Goal: Obtain resource: Obtain resource

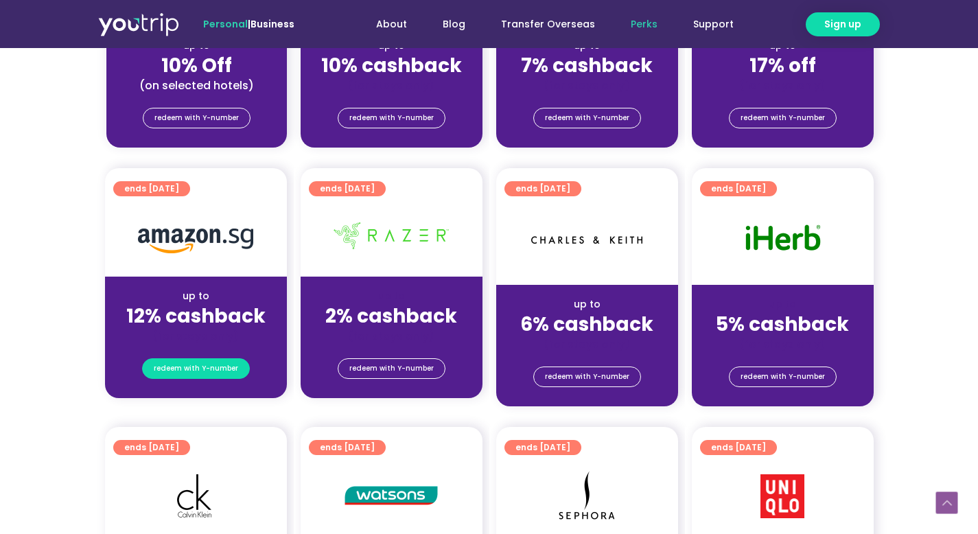
click at [204, 359] on link "redeem with Y-number" at bounding box center [196, 368] width 108 height 21
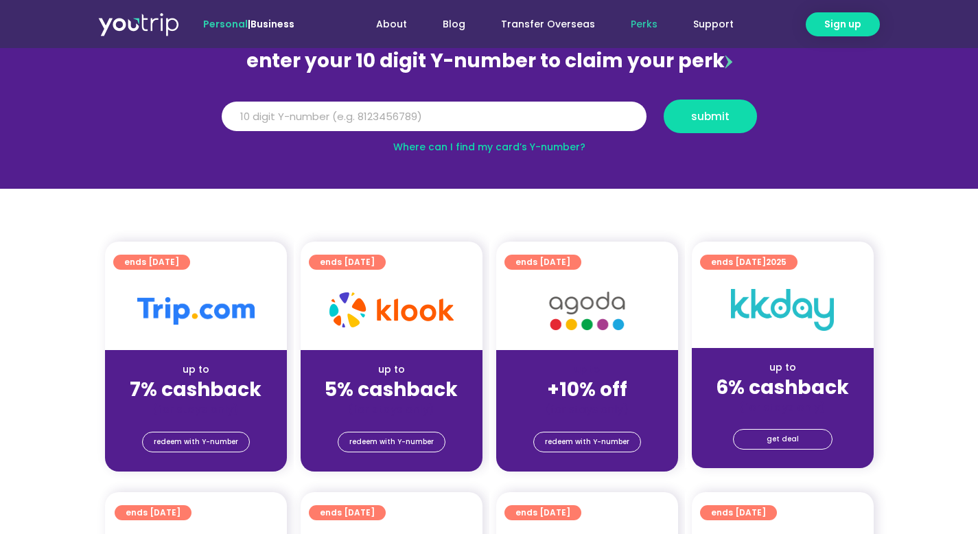
scroll to position [151, 0]
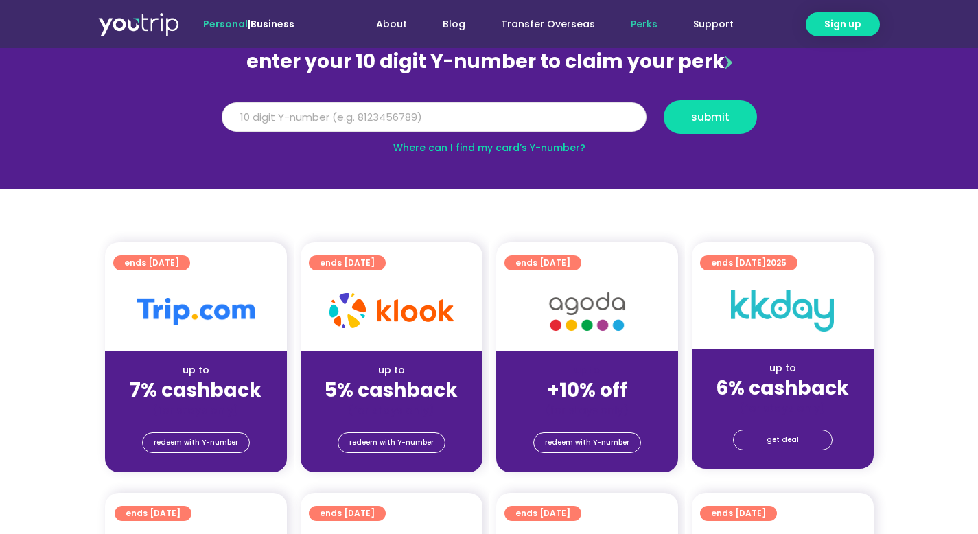
click at [345, 121] on input "Y Number" at bounding box center [434, 117] width 425 height 30
type input "8172564405"
click at [687, 121] on span "submit" at bounding box center [710, 117] width 70 height 10
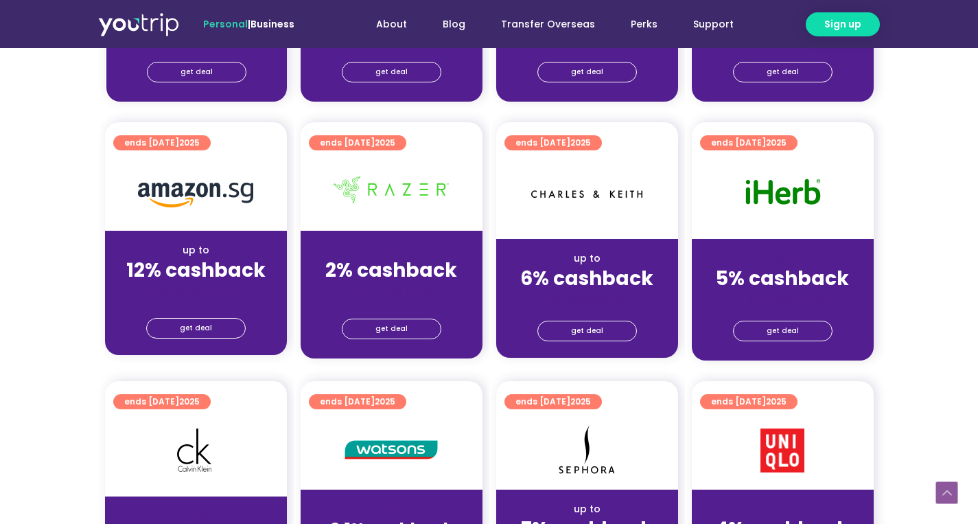
scroll to position [818, 0]
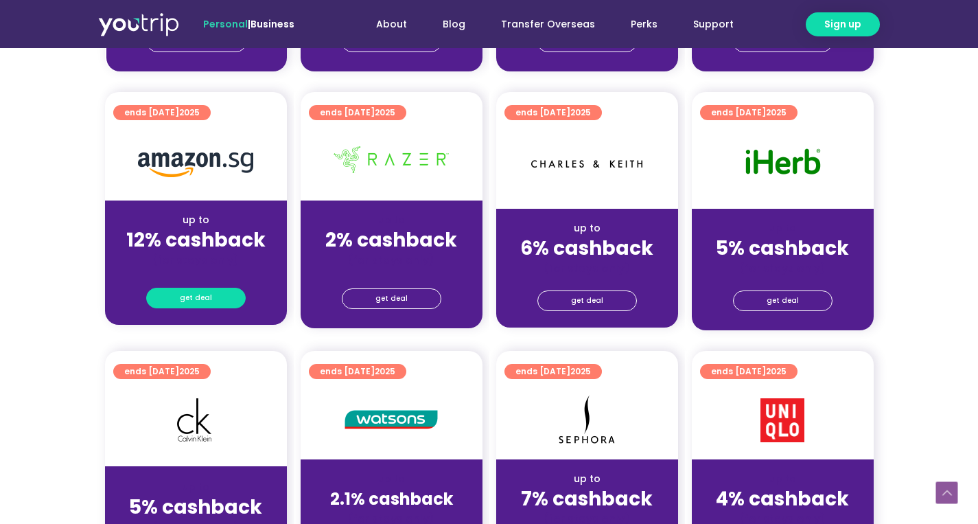
click at [184, 304] on span "get deal" at bounding box center [196, 297] width 32 height 19
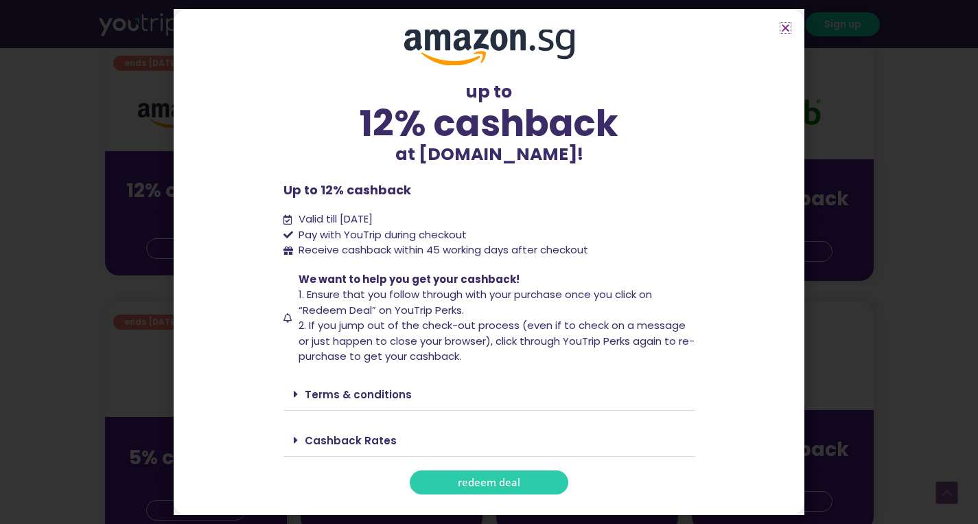
scroll to position [876, 0]
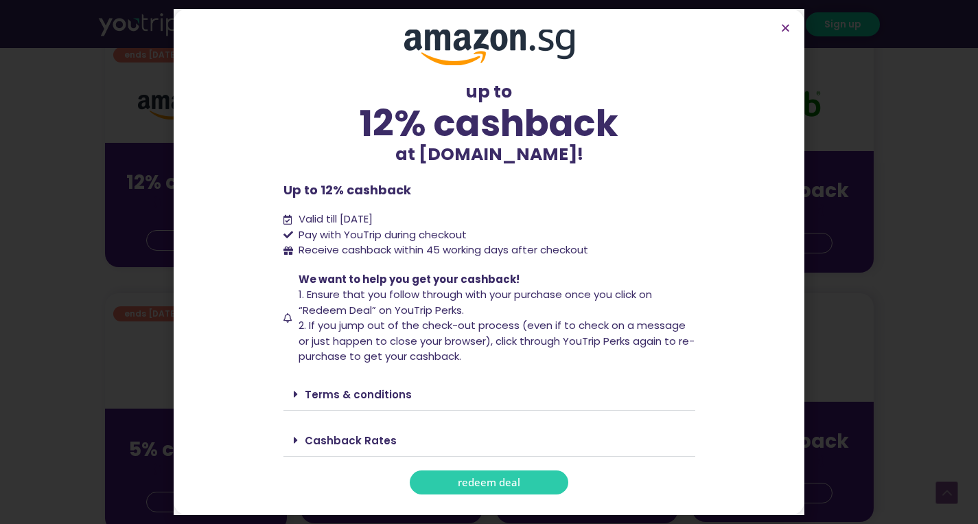
click at [473, 477] on span "redeem deal" at bounding box center [489, 482] width 62 height 10
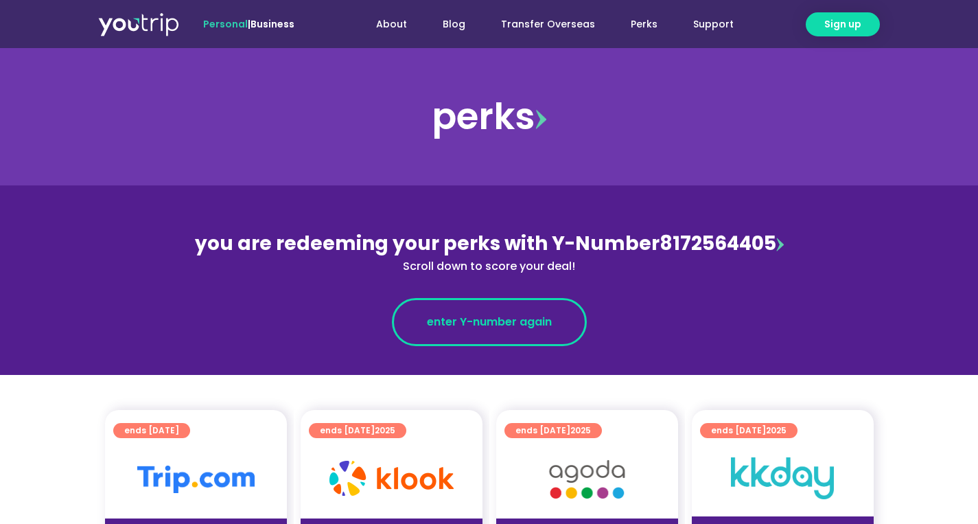
click at [489, 328] on span "enter Y-number again" at bounding box center [489, 322] width 125 height 16
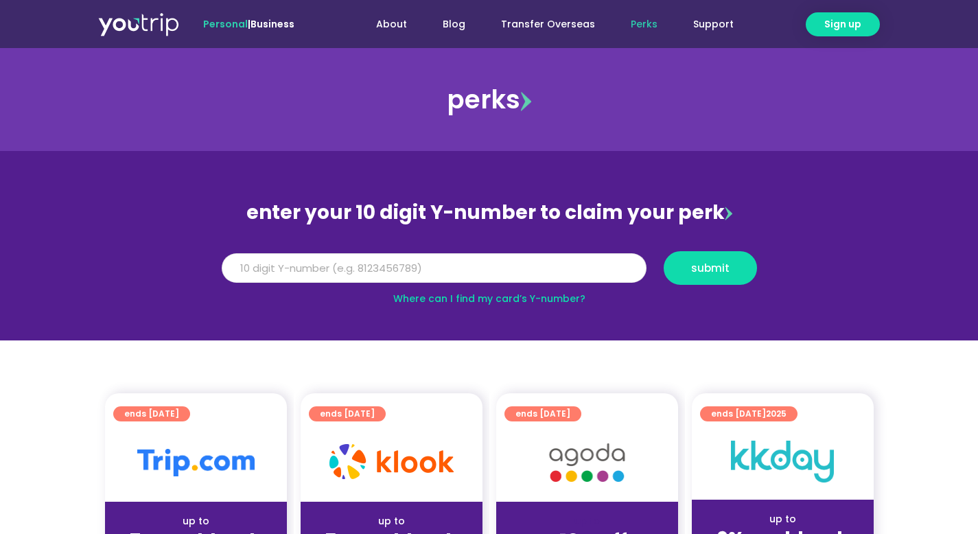
click at [511, 275] on input "Y Number" at bounding box center [434, 268] width 425 height 30
type input "5"
type input "8172564405"
click at [707, 263] on span "submit" at bounding box center [710, 268] width 38 height 10
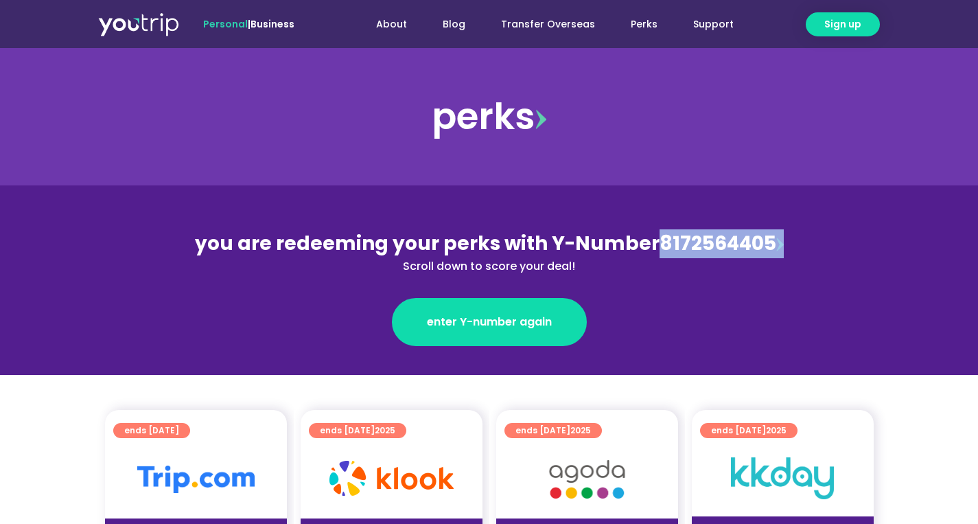
drag, startPoint x: 652, startPoint y: 246, endPoint x: 778, endPoint y: 256, distance: 126.0
click at [778, 256] on div "you are redeeming your perks with Y-Number 8172564405 Scroll down to score your…" at bounding box center [489, 251] width 596 height 45
click at [724, 296] on div "enter Y-number again" at bounding box center [489, 310] width 596 height 71
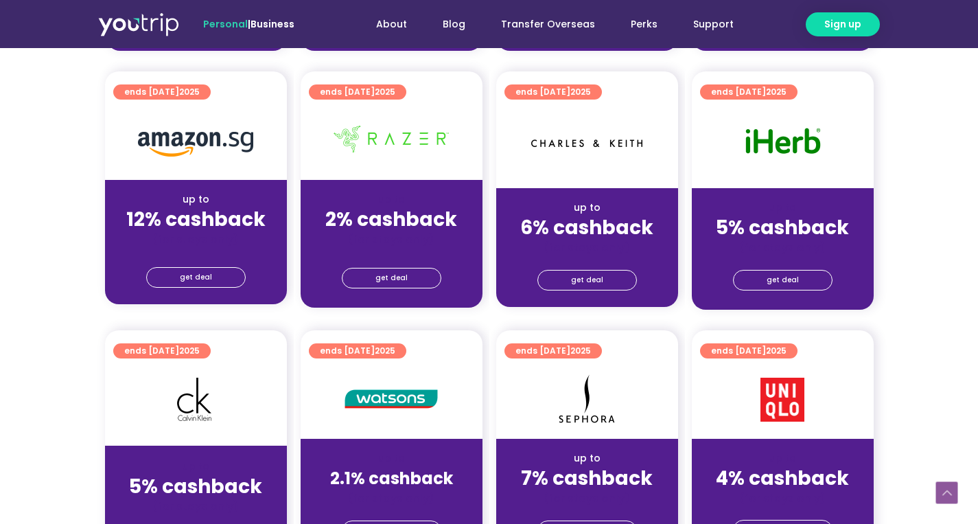
scroll to position [859, 0]
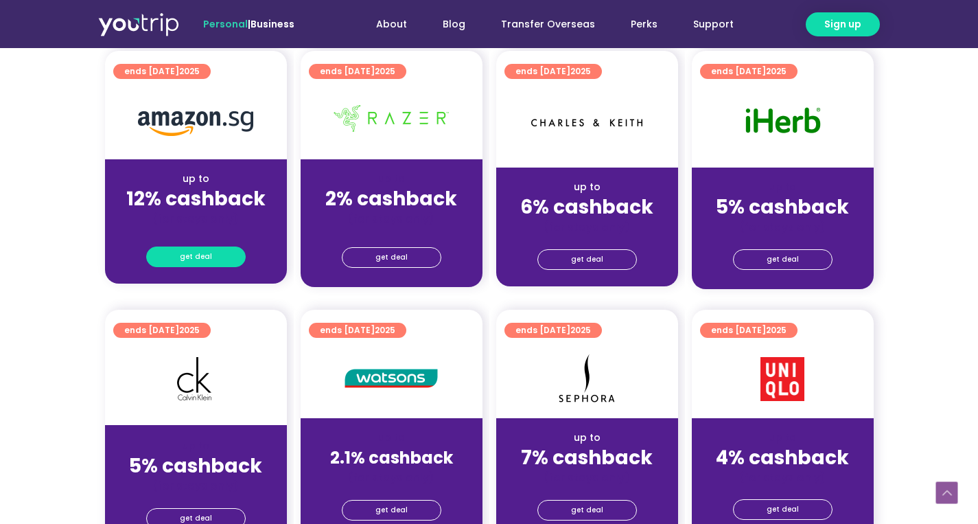
click at [200, 258] on span "get deal" at bounding box center [196, 256] width 32 height 19
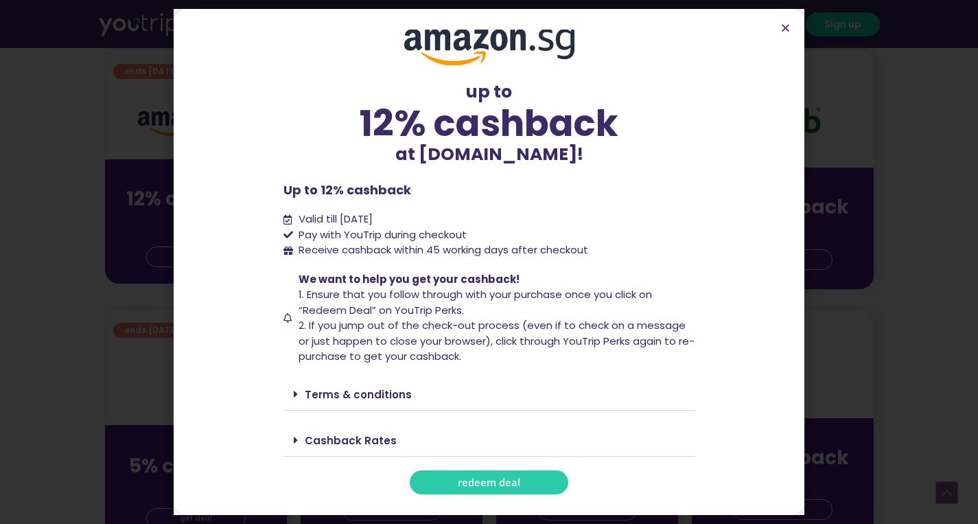
click at [343, 439] on link "Cashback Rates" at bounding box center [351, 440] width 92 height 14
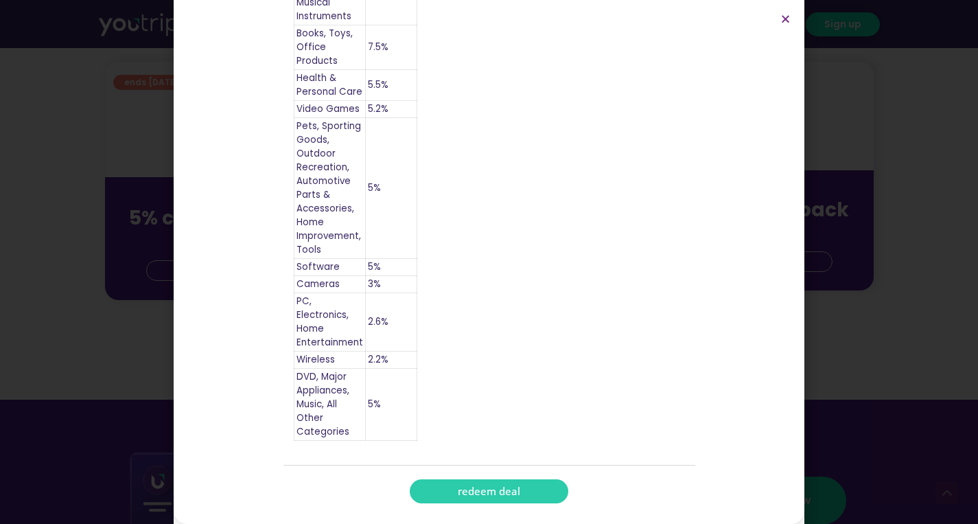
scroll to position [1113, 0]
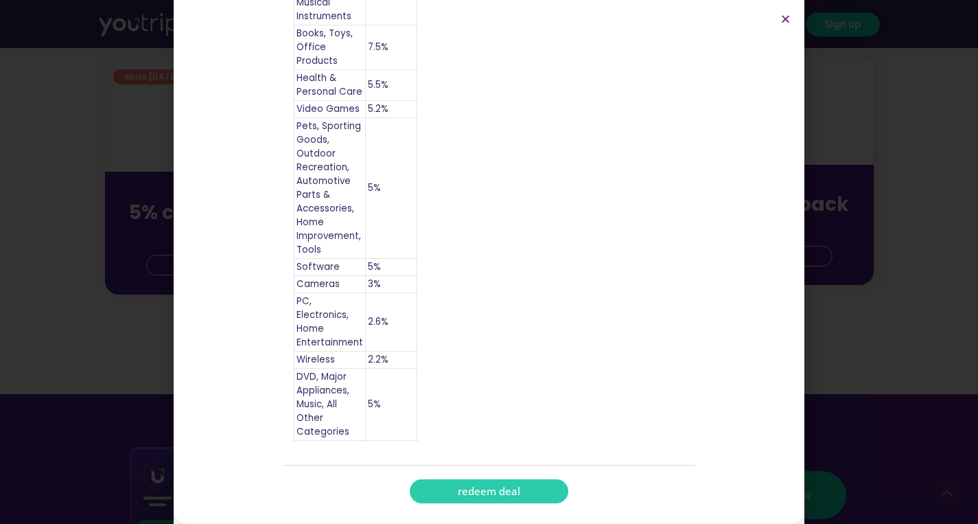
click at [481, 496] on span "redeem deal" at bounding box center [489, 491] width 62 height 10
